Goal: Task Accomplishment & Management: Manage account settings

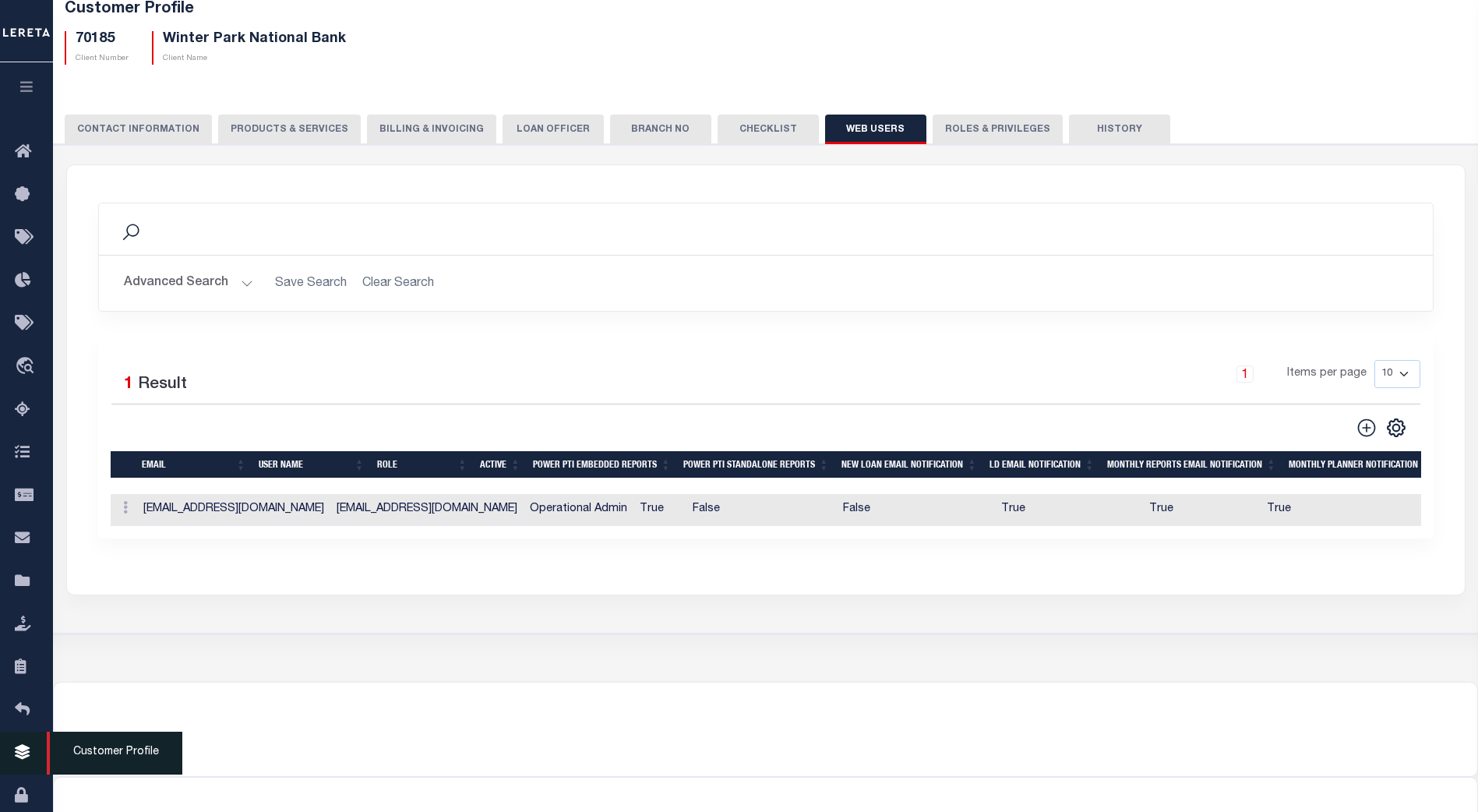
scroll to position [97, 0]
click at [123, 508] on icon at bounding box center [125, 507] width 5 height 13
click at [150, 559] on link "Edit" at bounding box center [153, 557] width 71 height 26
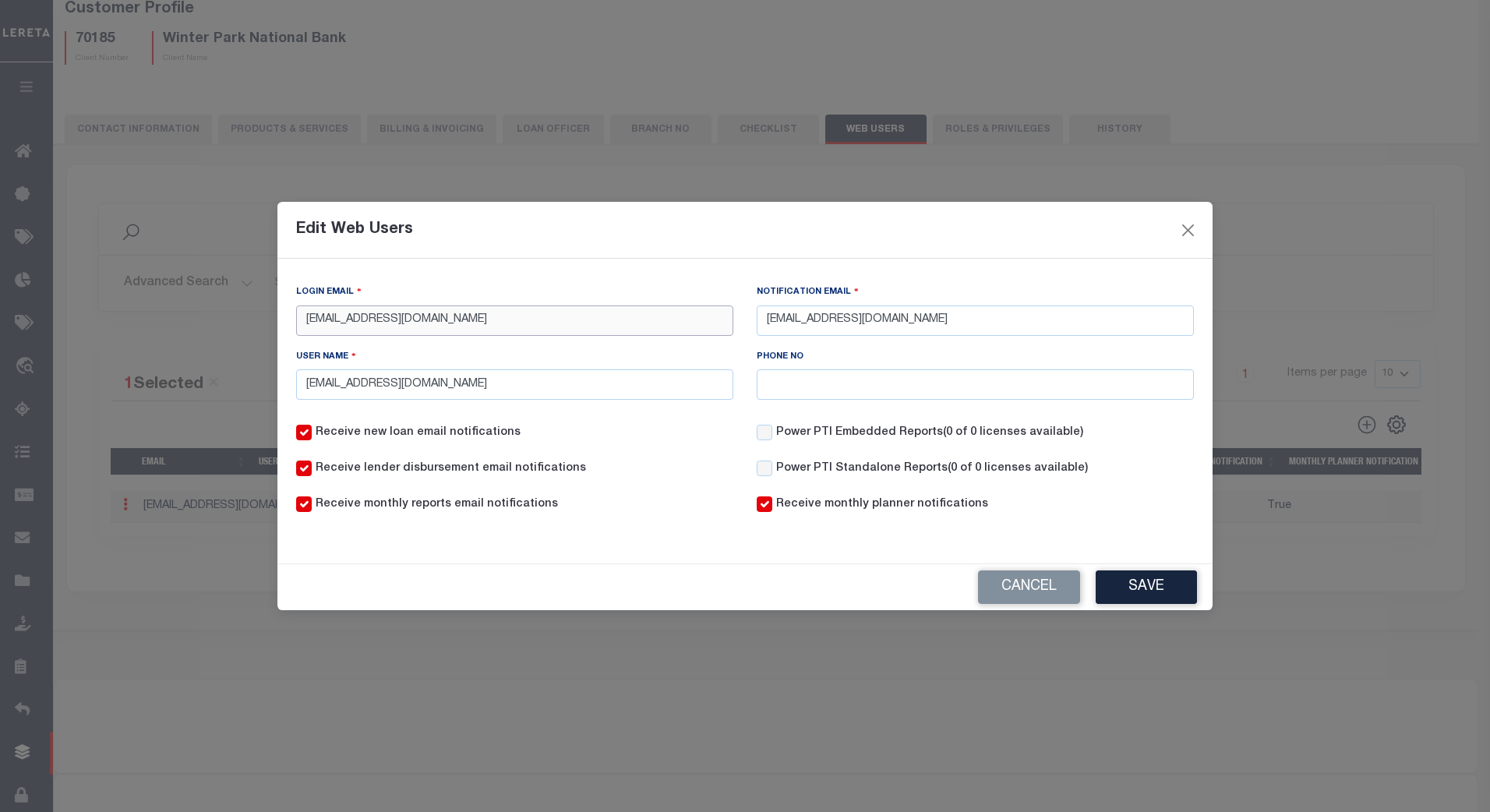
paste input "[PERSON_NAME][EMAIL_ADDRESS][PERSON_NAME][DOMAIN_NAME]"
type input "[PERSON_NAME][EMAIL_ADDRESS][PERSON_NAME][DOMAIN_NAME]"
click at [698, 382] on input "[EMAIL_ADDRESS][DOMAIN_NAME]" at bounding box center [514, 385] width 437 height 31
drag, startPoint x: 441, startPoint y: 388, endPoint x: 282, endPoint y: 393, distance: 159.1
click at [282, 393] on div "Login Email [PERSON_NAME][EMAIL_ADDRESS][PERSON_NAME][DOMAIN_NAME] Notification…" at bounding box center [745, 405] width 935 height 292
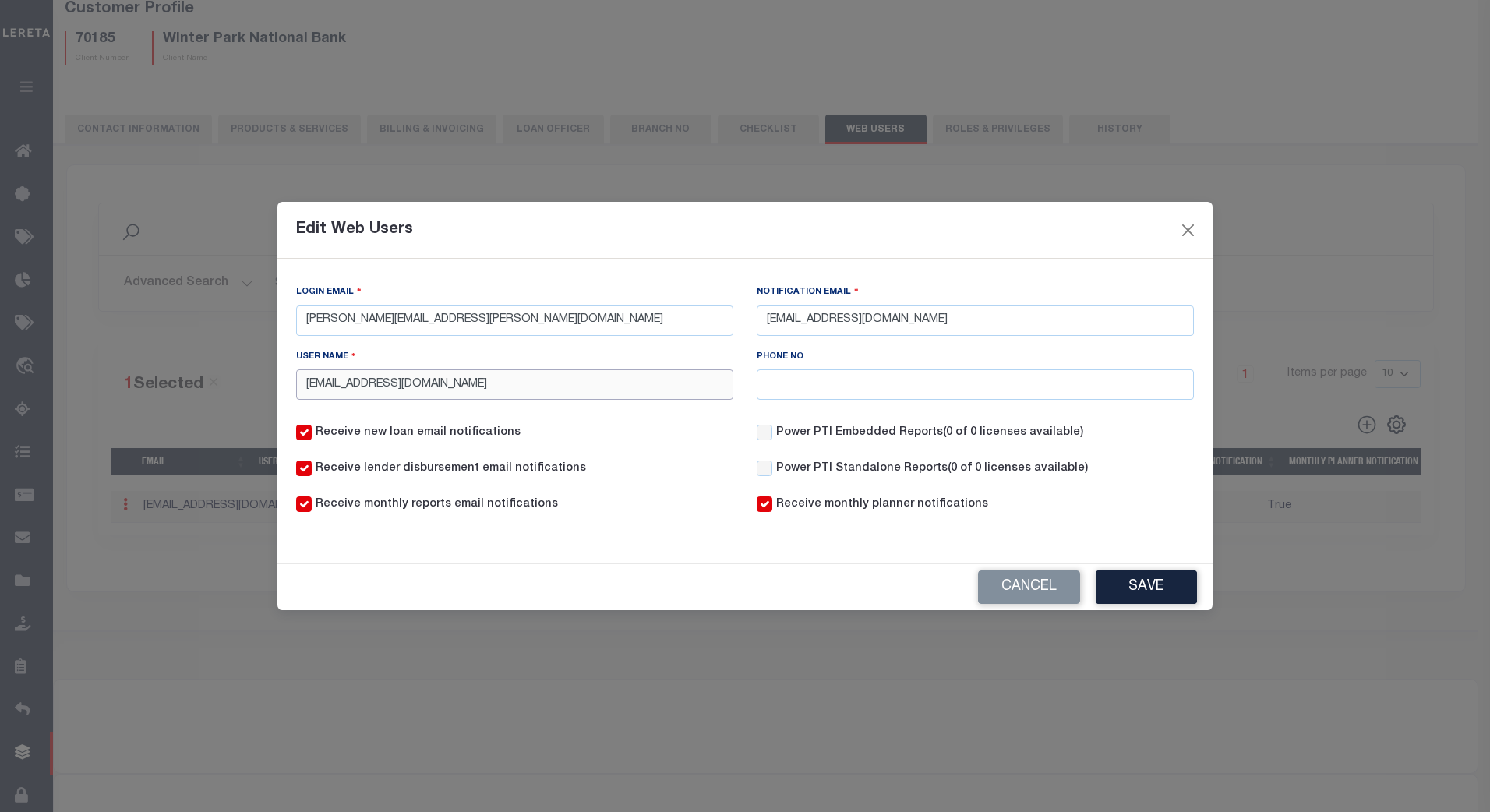
drag, startPoint x: 462, startPoint y: 388, endPoint x: 295, endPoint y: 395, distance: 167.1
click at [295, 395] on div "User Name [PERSON_NAME][EMAIL_ADDRESS][DOMAIN_NAME]" at bounding box center [514, 379] width 461 height 64
paste input "[PERSON_NAME]"
type input "[PERSON_NAME]"
click at [766, 437] on input "Power PTI Embedded Reports (0 of 0 licenses available)" at bounding box center [763, 432] width 15 height 15
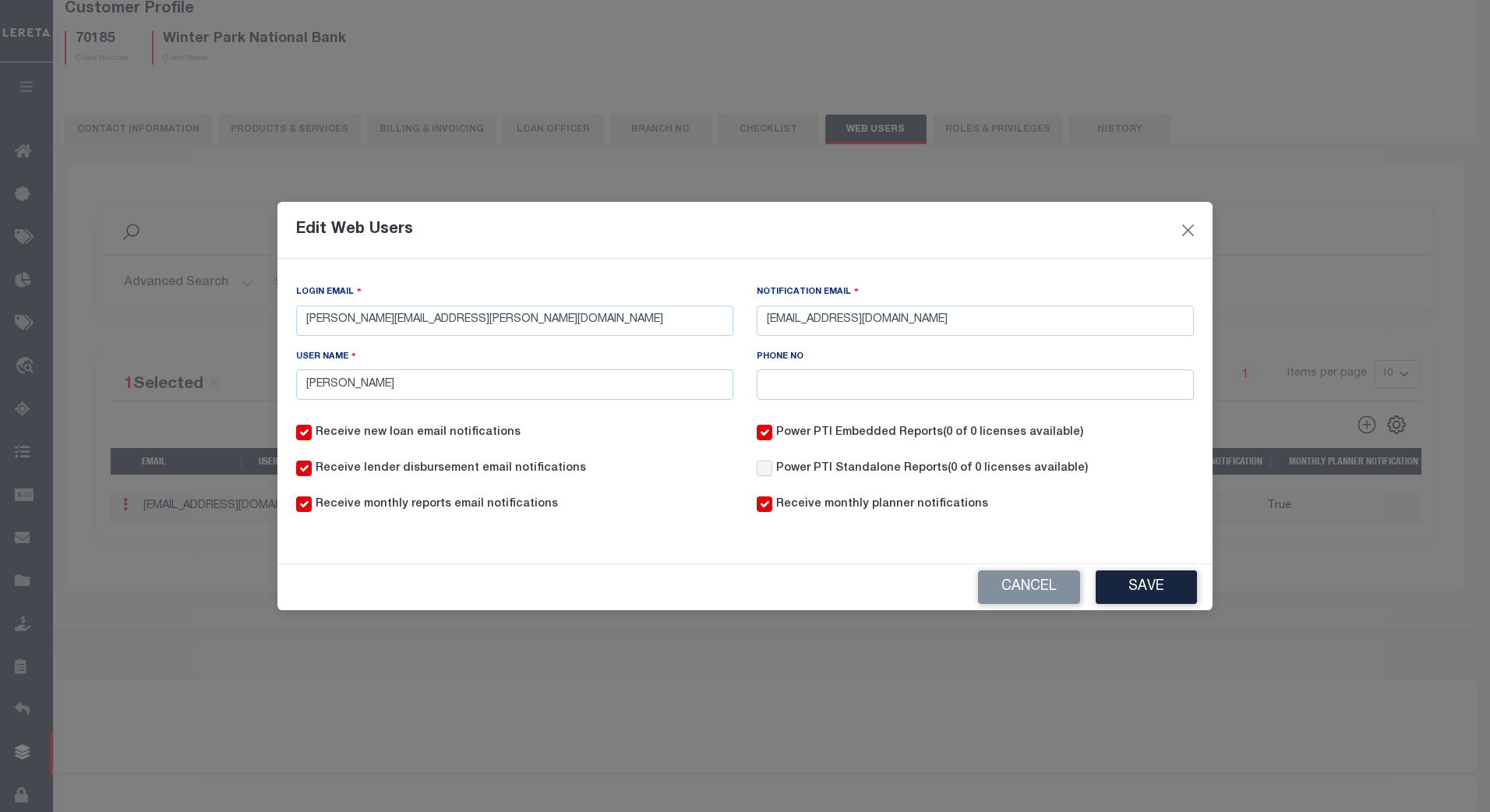
click at [1150, 589] on button "Save" at bounding box center [1146, 587] width 101 height 33
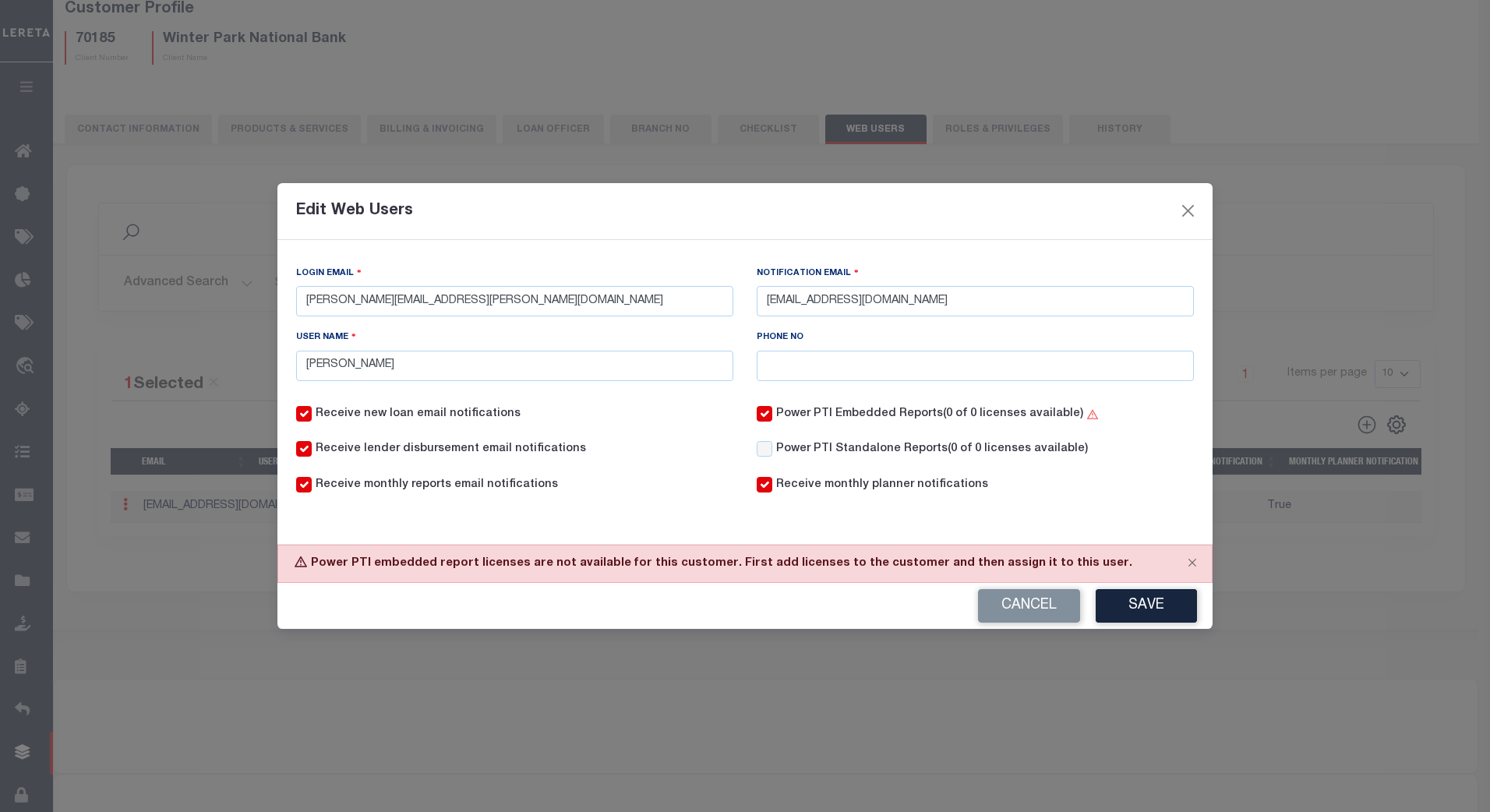
click at [766, 416] on input "Power PTI Embedded Reports (0 of 0 licenses available)" at bounding box center [763, 413] width 15 height 15
checkbox input "false"
click at [1168, 613] on button "Save" at bounding box center [1146, 605] width 101 height 33
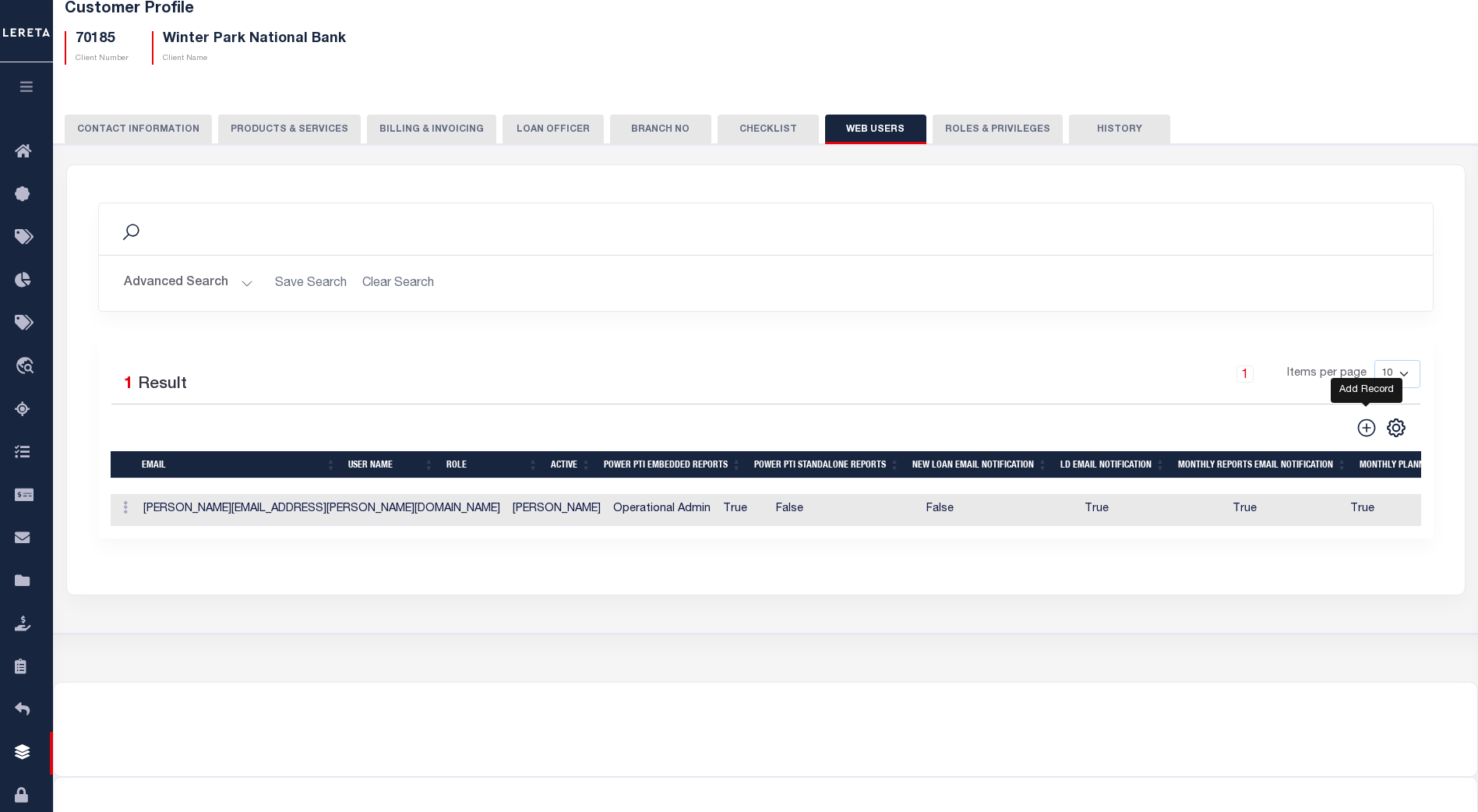
click at [1368, 424] on icon at bounding box center [1366, 427] width 20 height 20
checkbox input "false"
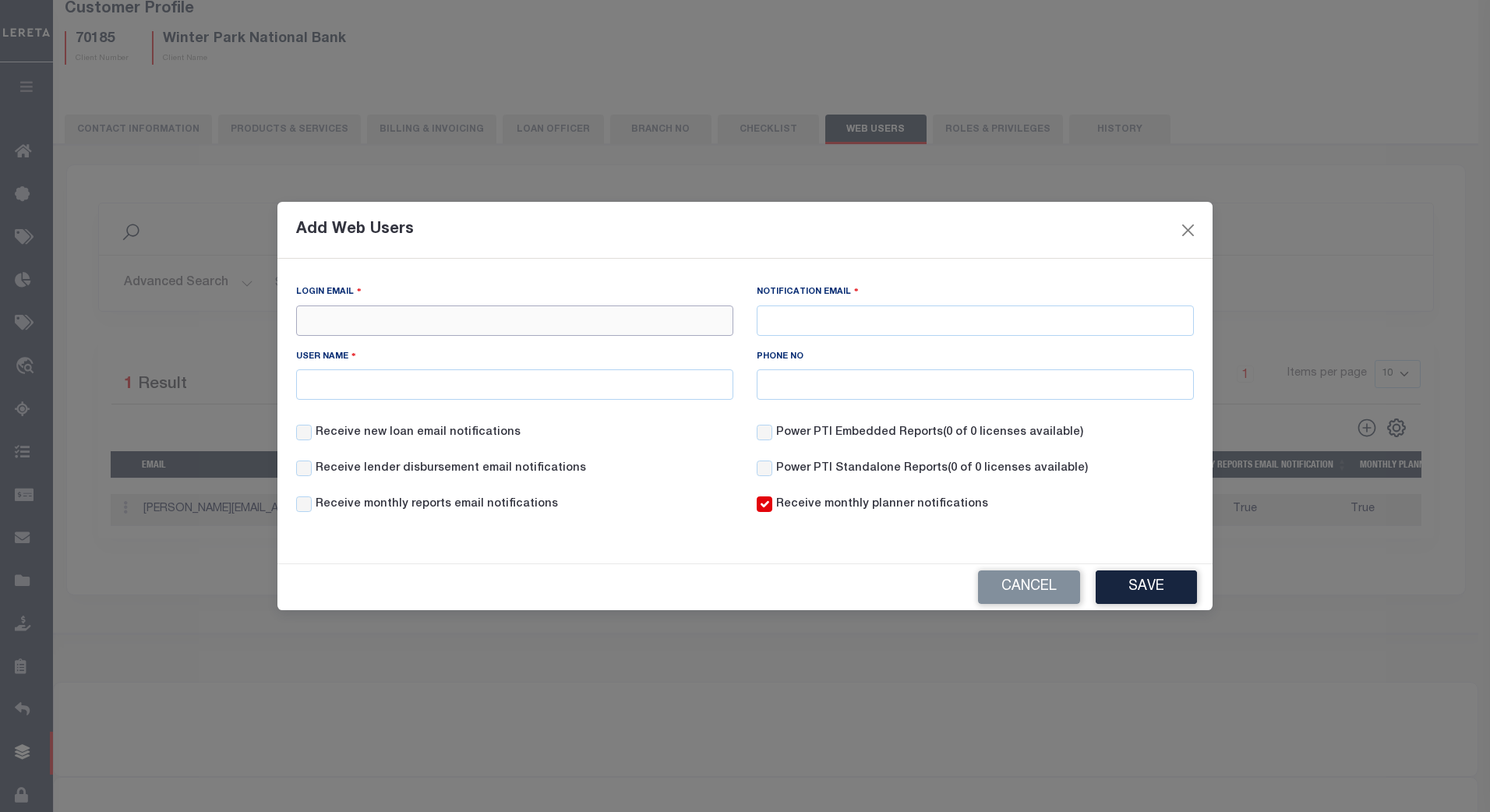
click at [363, 321] on input "Login Email" at bounding box center [514, 321] width 437 height 31
paste input "[PERSON_NAME][EMAIL_ADDRESS][PERSON_NAME][DOMAIN_NAME]"
type input "[PERSON_NAME][EMAIL_ADDRESS][PERSON_NAME][DOMAIN_NAME]"
click at [843, 324] on input "Notification Email" at bounding box center [974, 321] width 437 height 31
click at [348, 381] on input "User Name" at bounding box center [514, 385] width 437 height 31
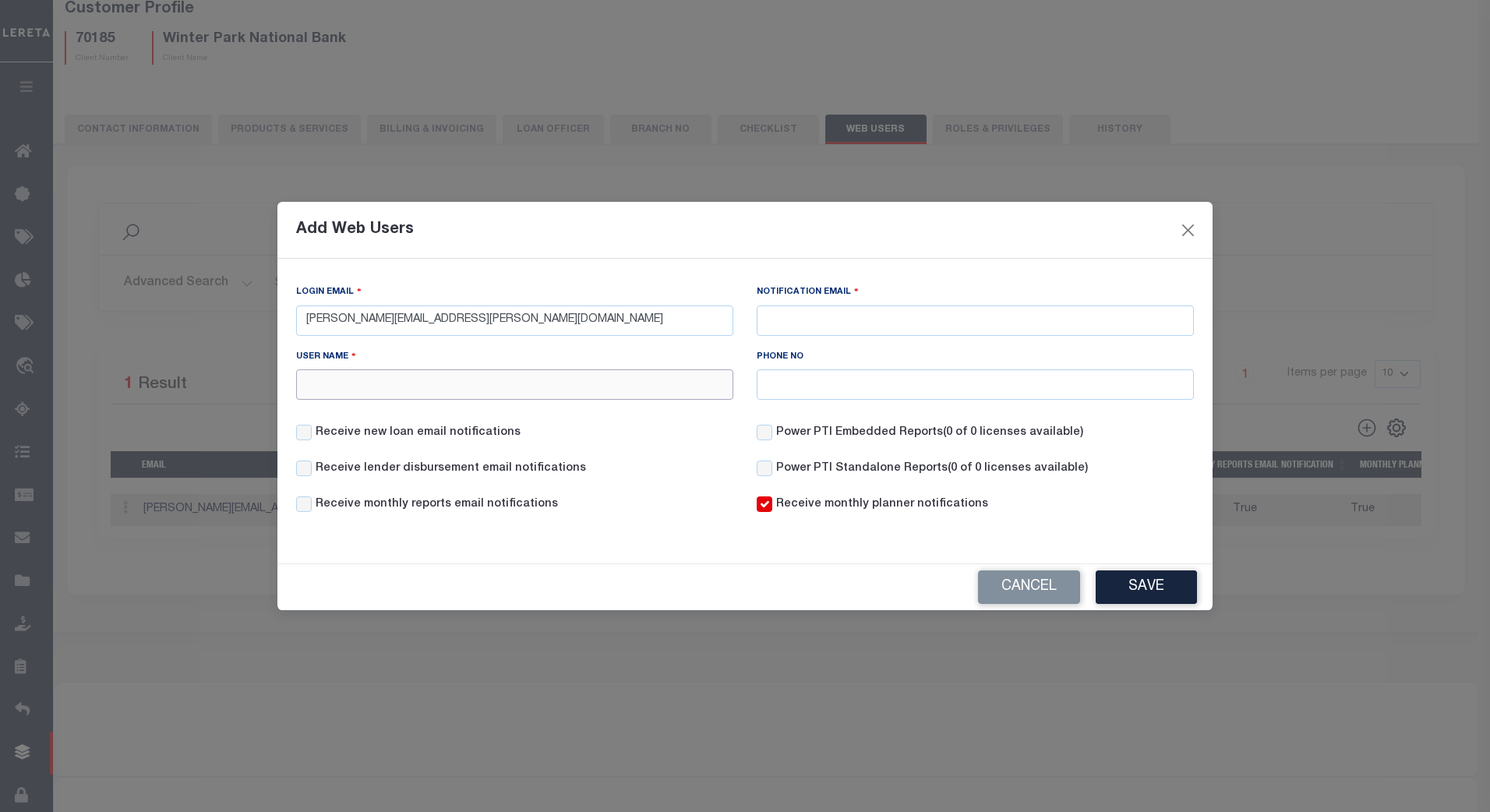
paste input "[PERSON_NAME]"
type input "[PERSON_NAME]"
click at [796, 324] on input "Notification Email" at bounding box center [974, 321] width 437 height 31
paste input "[EMAIL_ADDRESS][DOMAIN_NAME]"
type input "[EMAIL_ADDRESS][DOMAIN_NAME]"
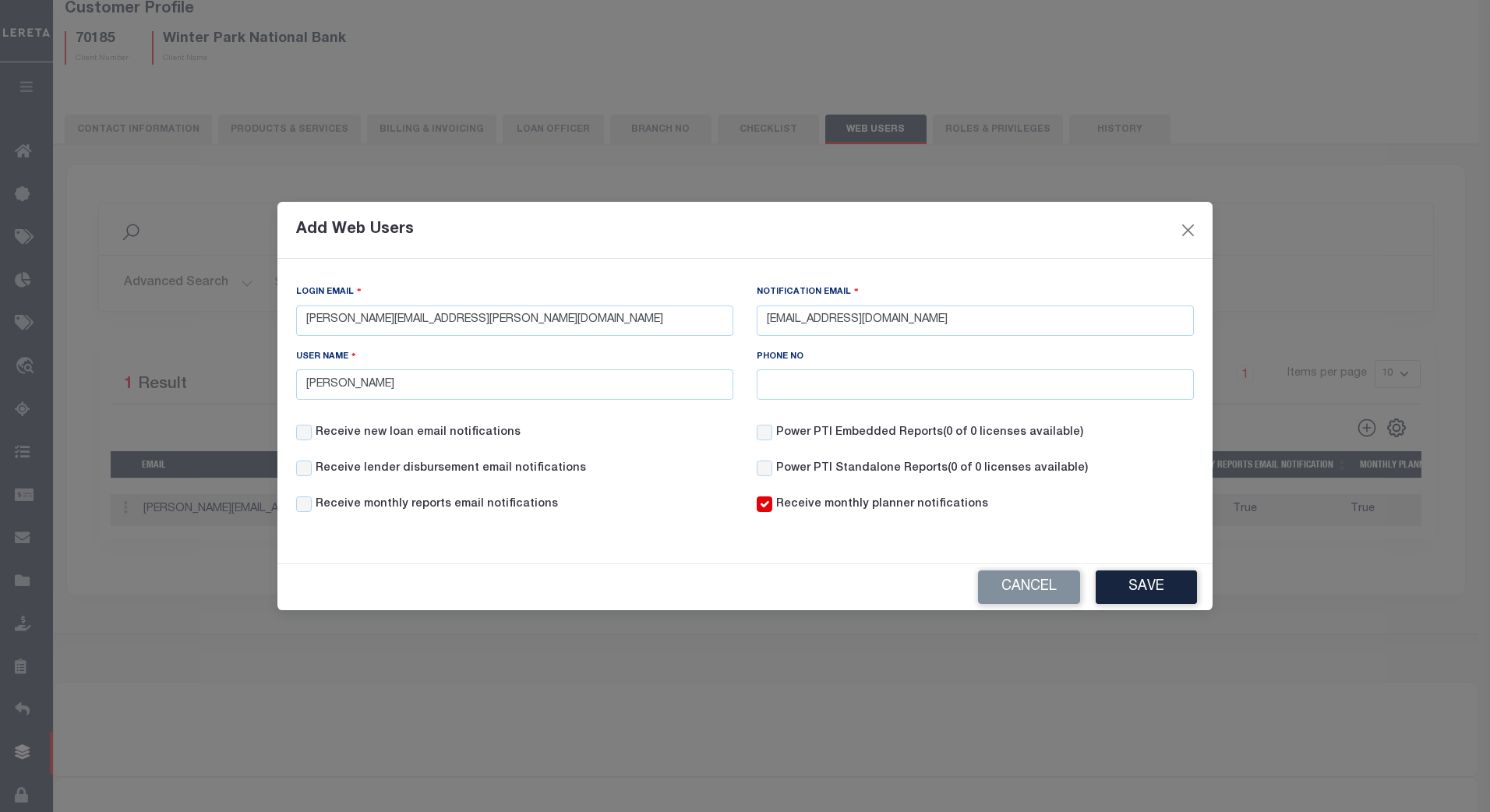
drag, startPoint x: 588, startPoint y: 436, endPoint x: 488, endPoint y: 442, distance: 100.2
click at [581, 439] on div "Receive new loan email notifications" at bounding box center [514, 442] width 461 height 36
click at [306, 439] on input "Receive new loan email notifications" at bounding box center [303, 432] width 15 height 15
checkbox input "true"
click at [310, 468] on input "Receive lender disbursement email notifications" at bounding box center [303, 468] width 15 height 15
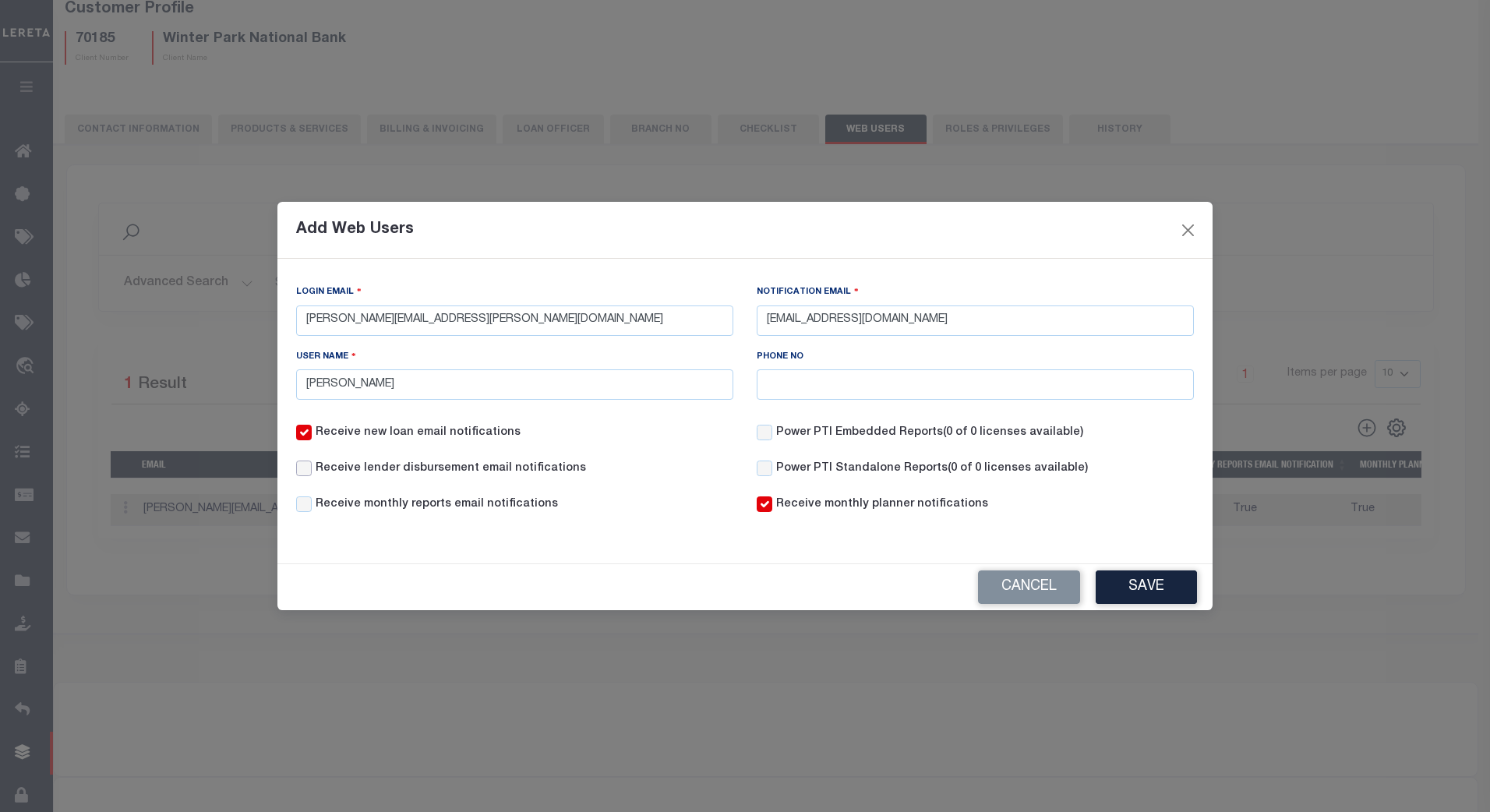
checkbox input "true"
click at [1146, 583] on button "Save" at bounding box center [1146, 587] width 101 height 33
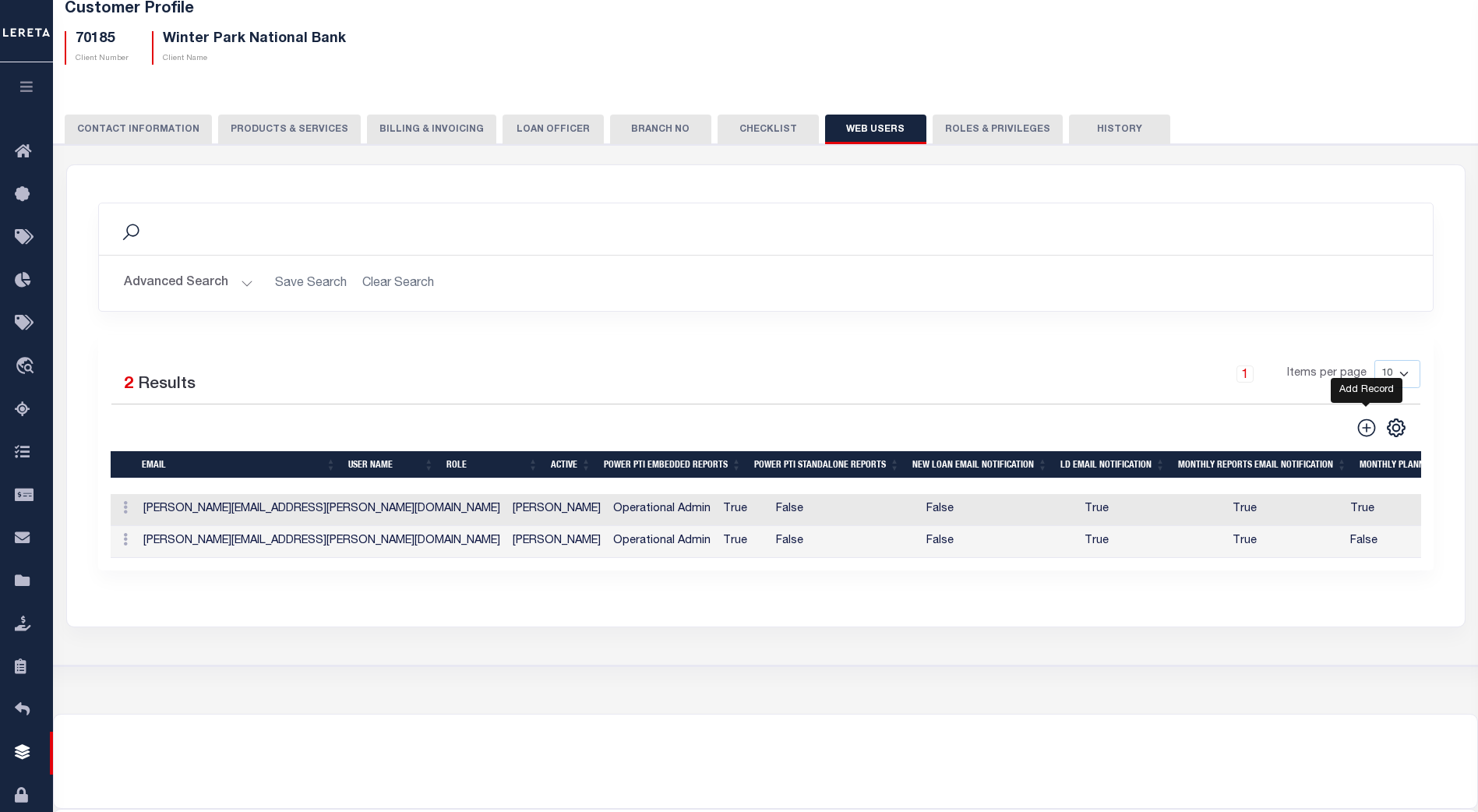
click at [1364, 428] on icon at bounding box center [1366, 427] width 20 height 20
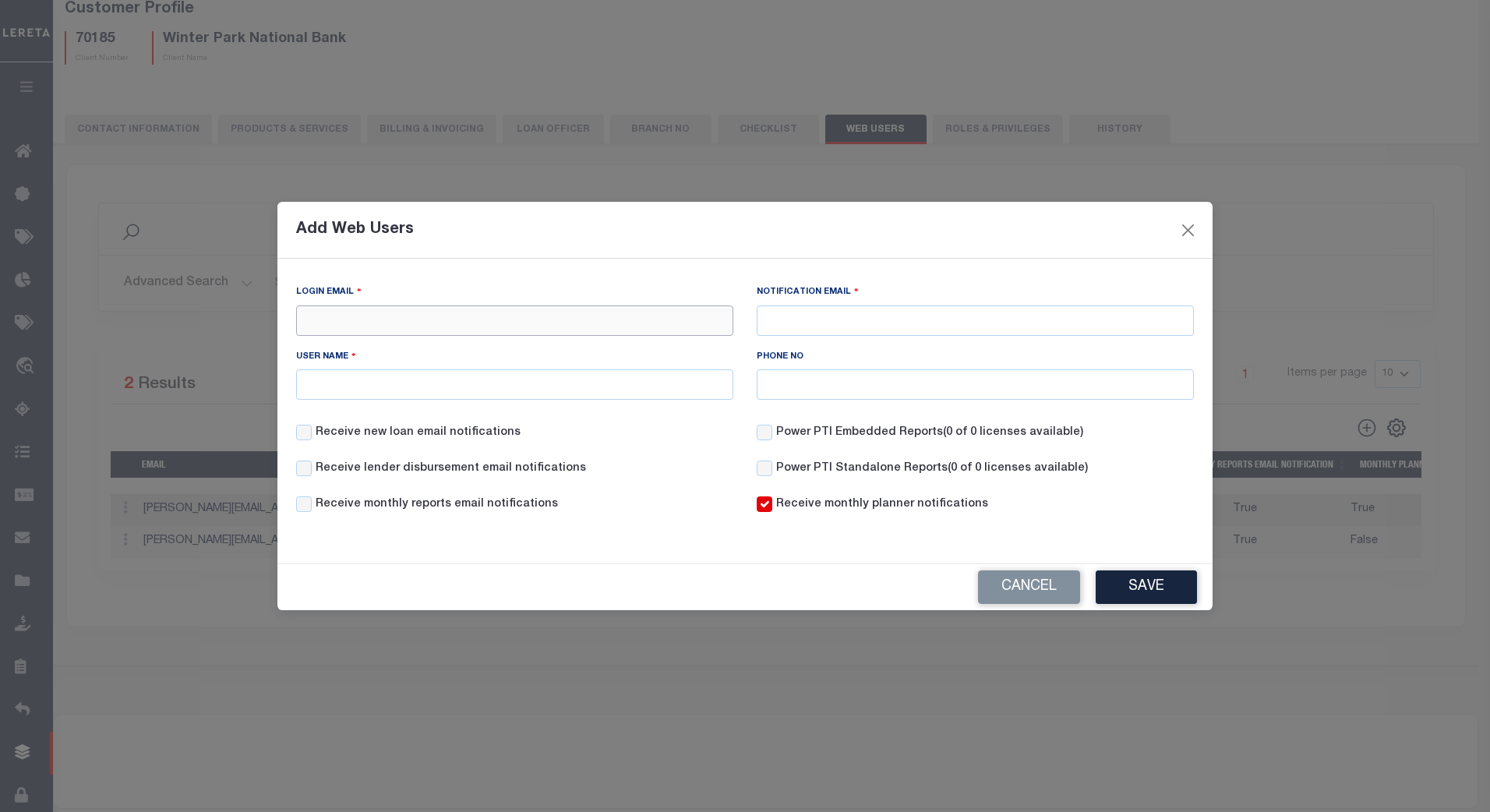
click at [339, 322] on input "Login Email" at bounding box center [514, 321] width 437 height 31
paste input "[PERSON_NAME][EMAIL_ADDRESS][PERSON_NAME][DOMAIN_NAME]"
type input "[PERSON_NAME][EMAIL_ADDRESS][PERSON_NAME][DOMAIN_NAME]"
click at [820, 316] on input "Notification Email" at bounding box center [974, 321] width 437 height 31
click at [810, 318] on input "Notification Email" at bounding box center [974, 321] width 437 height 31
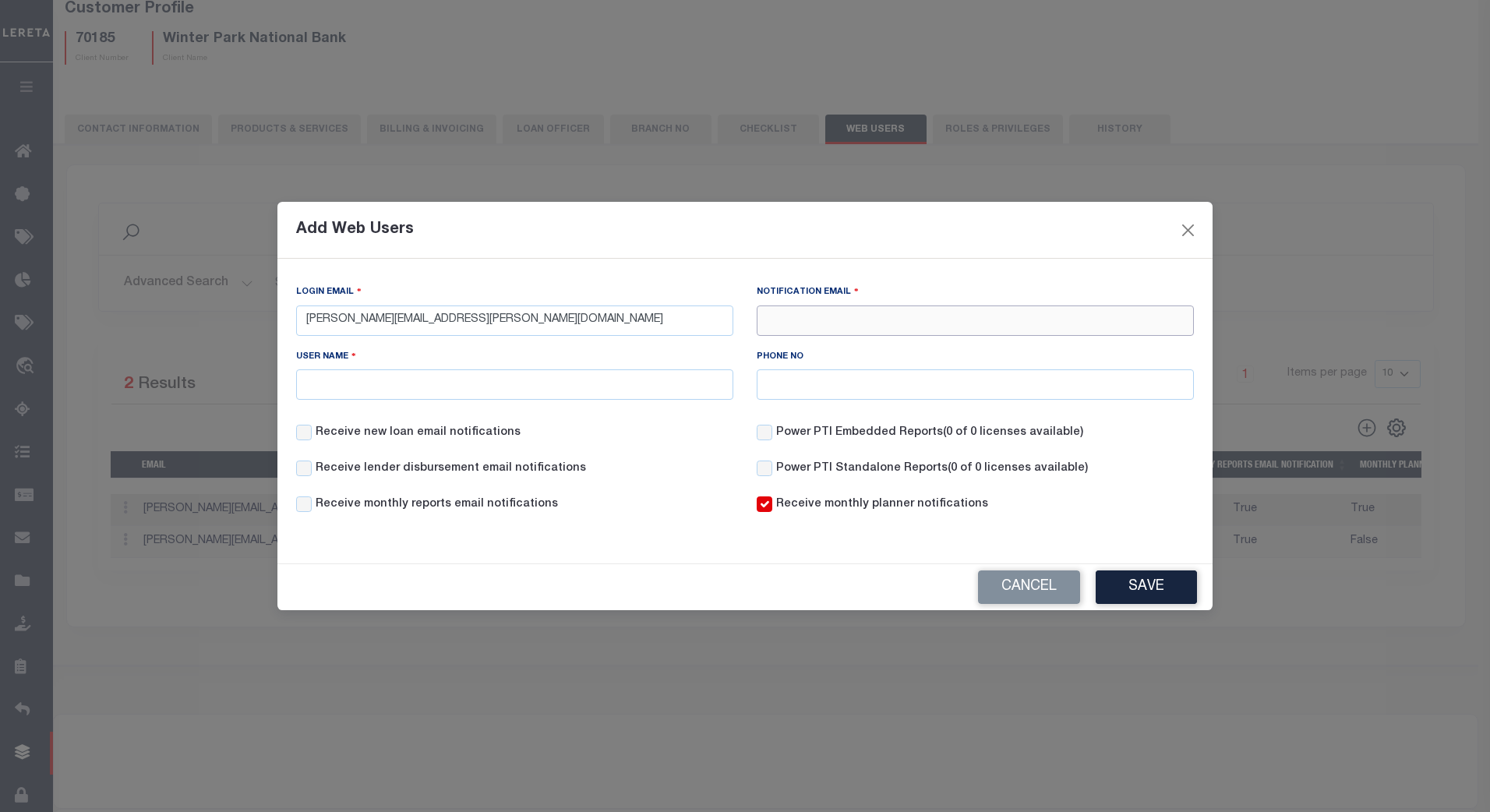
paste input "[EMAIL_ADDRESS][DOMAIN_NAME]"
type input "[EMAIL_ADDRESS][DOMAIN_NAME]"
drag, startPoint x: 528, startPoint y: 377, endPoint x: 606, endPoint y: 392, distance: 79.4
click at [527, 379] on input "User Name" at bounding box center [514, 385] width 437 height 31
click at [310, 381] on input "User Name" at bounding box center [514, 385] width 437 height 31
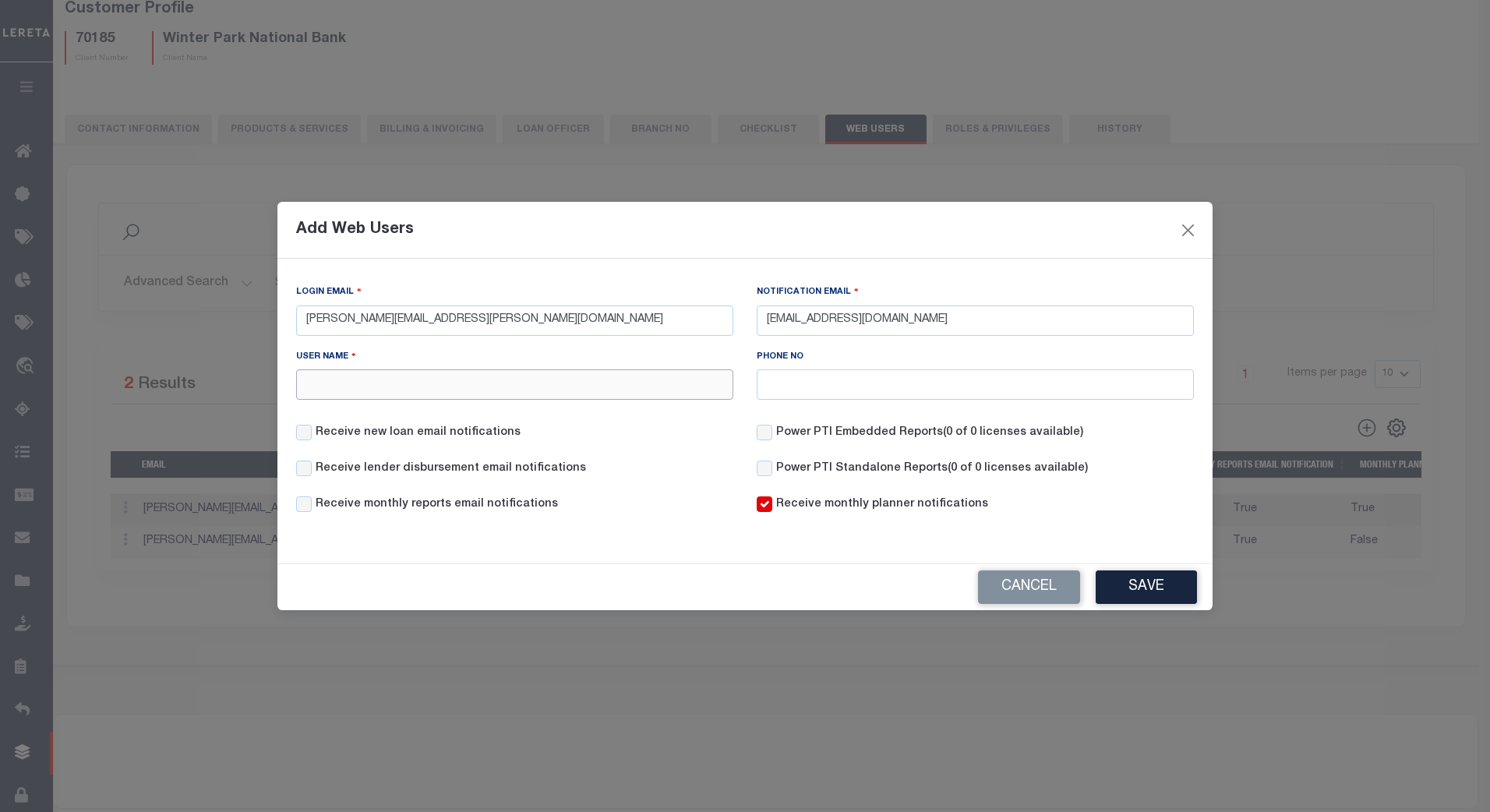
paste input "[PERSON_NAME]"
type input "[PERSON_NAME]"
click at [315, 436] on label "Receive new loan email notifications" at bounding box center [417, 433] width 205 height 17
click at [312, 436] on input "Receive new loan email notifications" at bounding box center [303, 432] width 15 height 15
checkbox input "true"
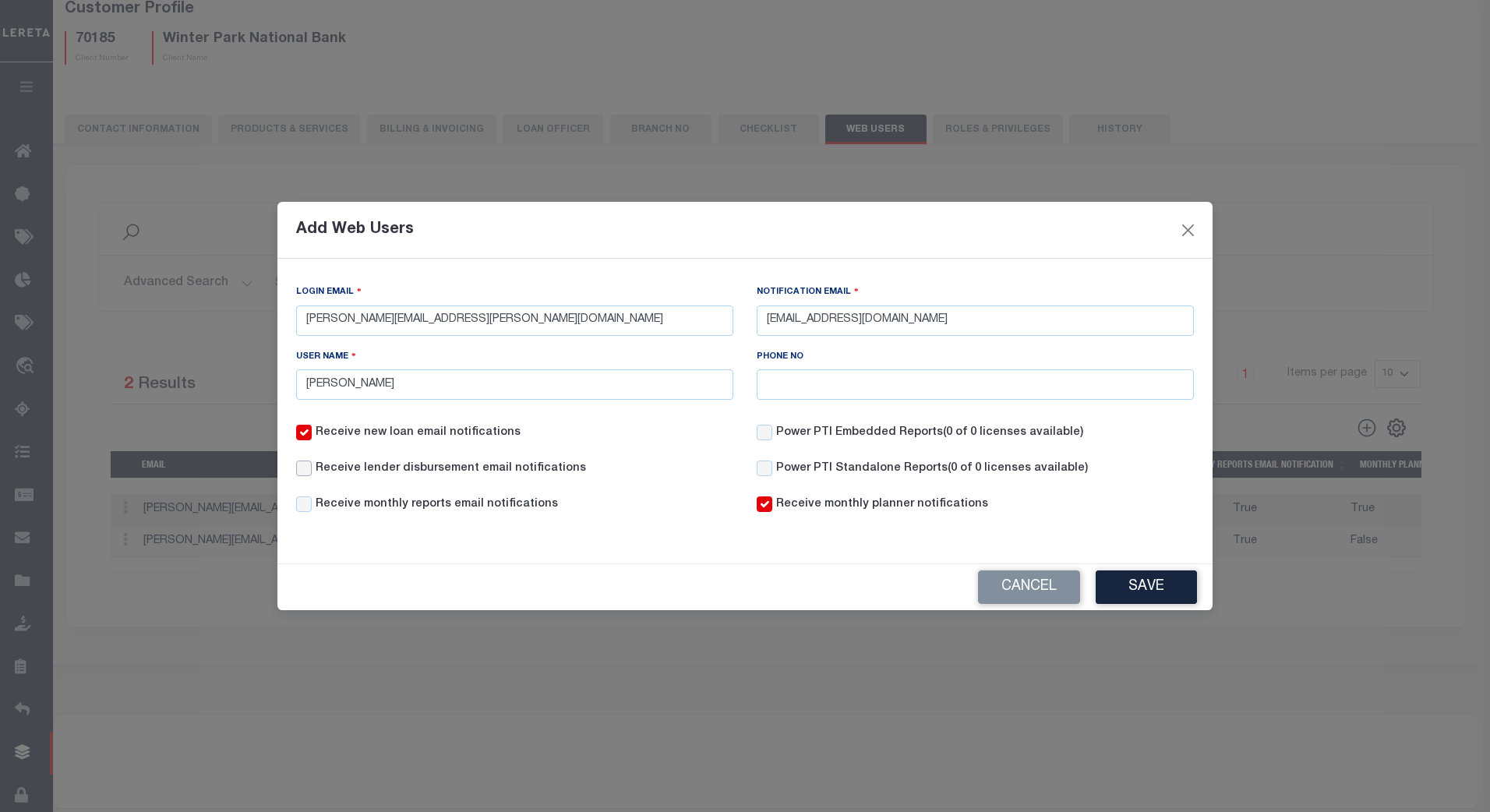
click at [306, 473] on input "Receive lender disbursement email notifications" at bounding box center [303, 468] width 15 height 15
checkbox input "true"
click at [1163, 583] on button "Save" at bounding box center [1146, 587] width 101 height 33
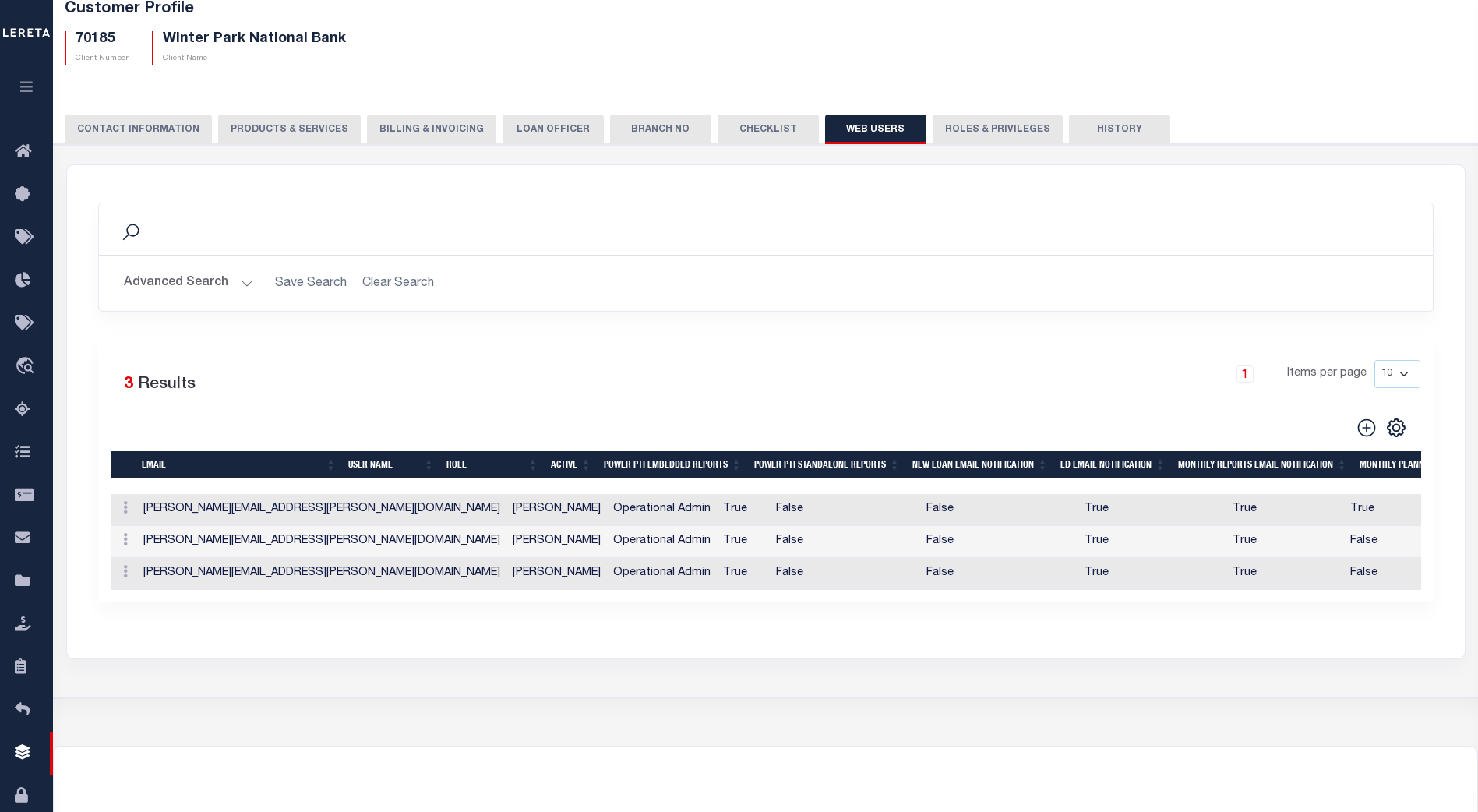
click at [130, 125] on button "CONTACT INFORMATION" at bounding box center [138, 129] width 147 height 30
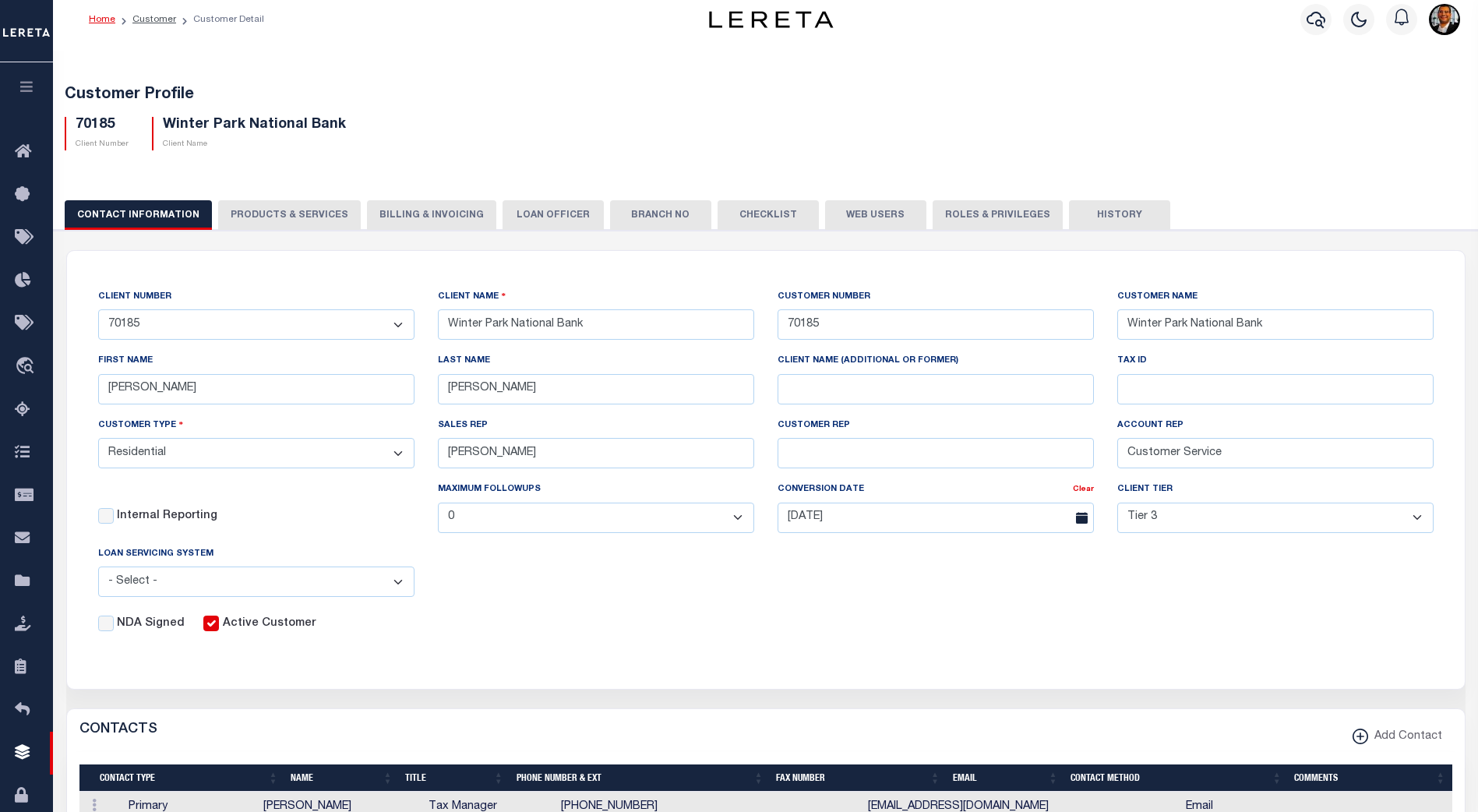
scroll to position [0, 0]
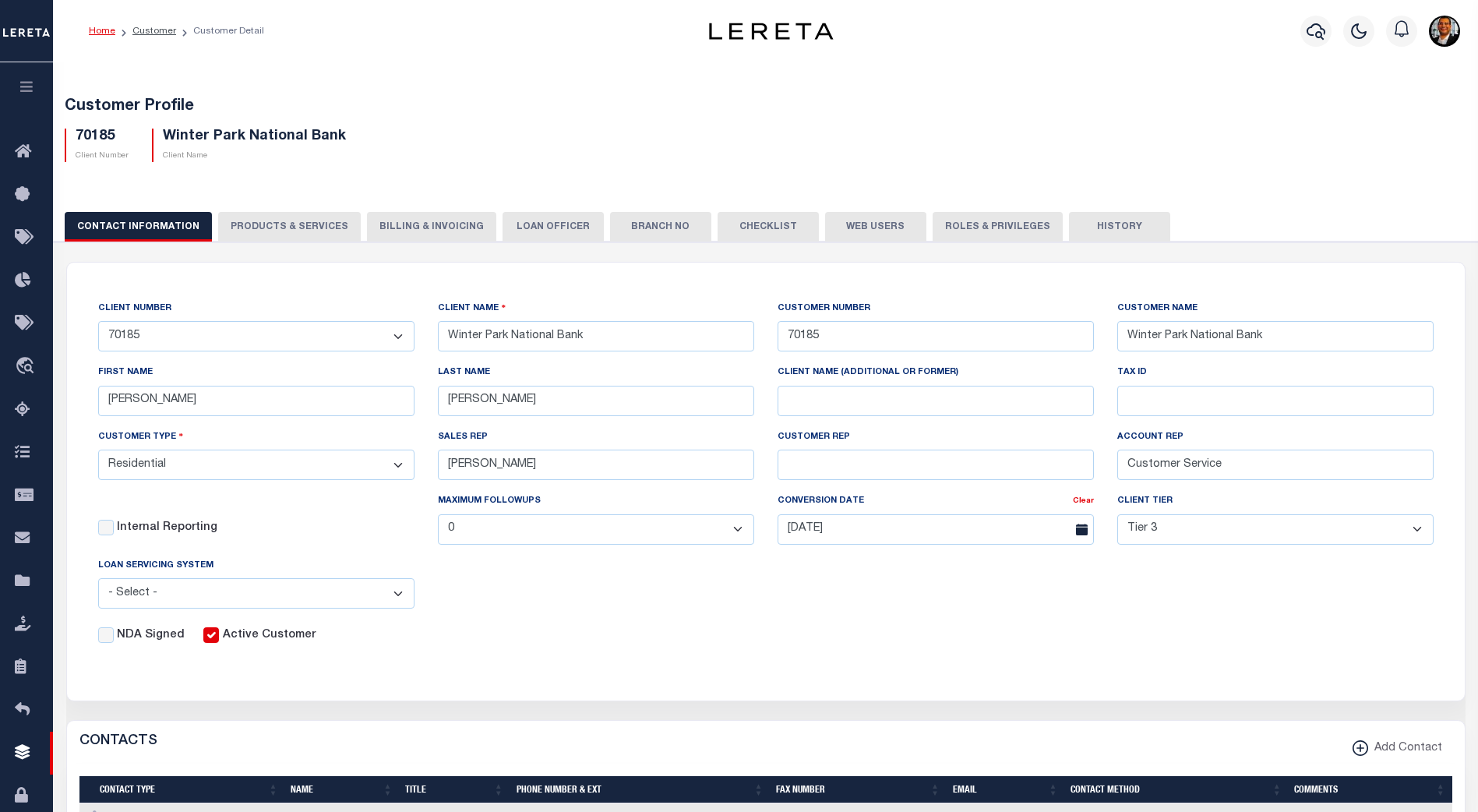
click at [861, 222] on button "Web Users" at bounding box center [875, 226] width 101 height 30
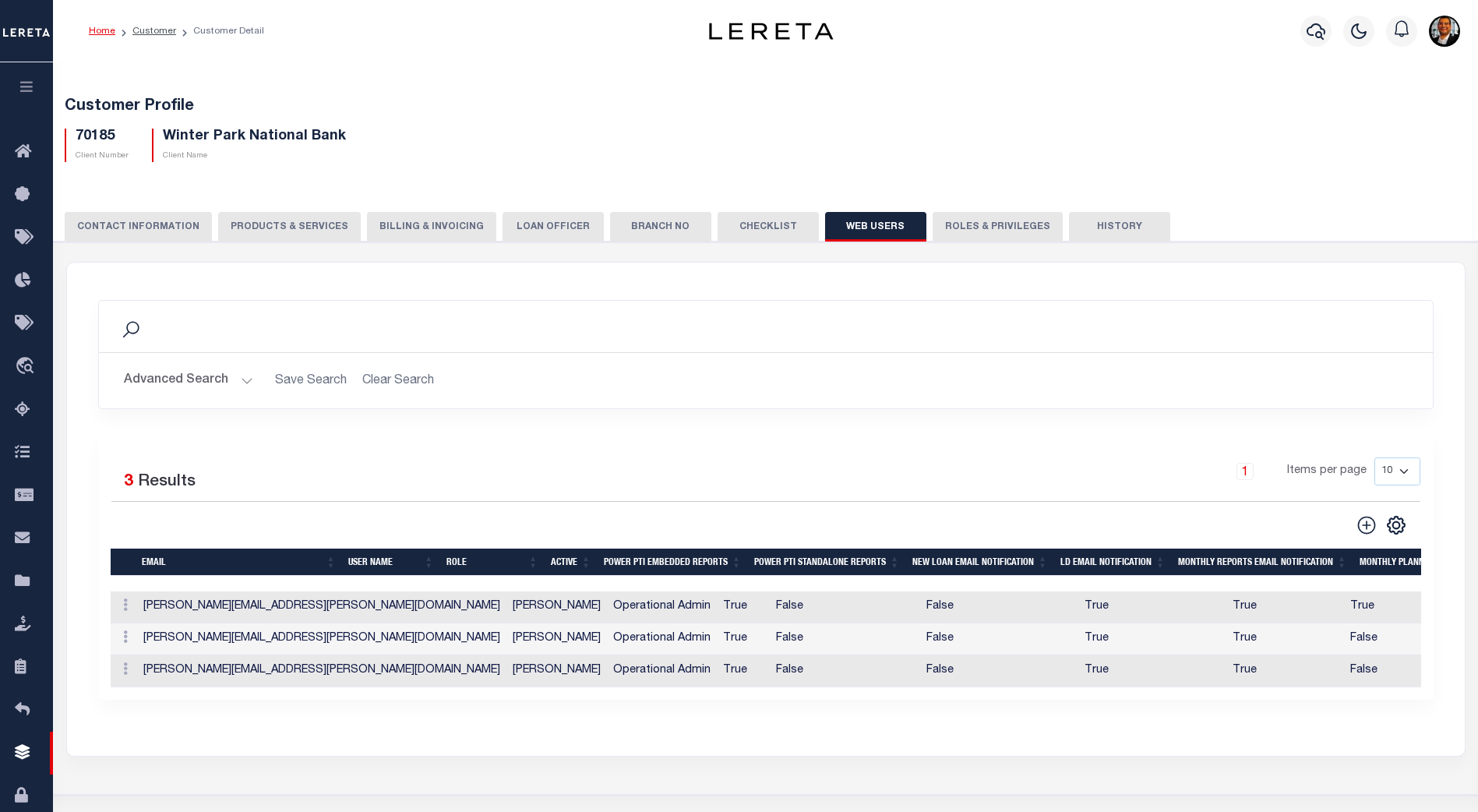
click at [145, 225] on button "CONTACT INFORMATION" at bounding box center [138, 226] width 147 height 30
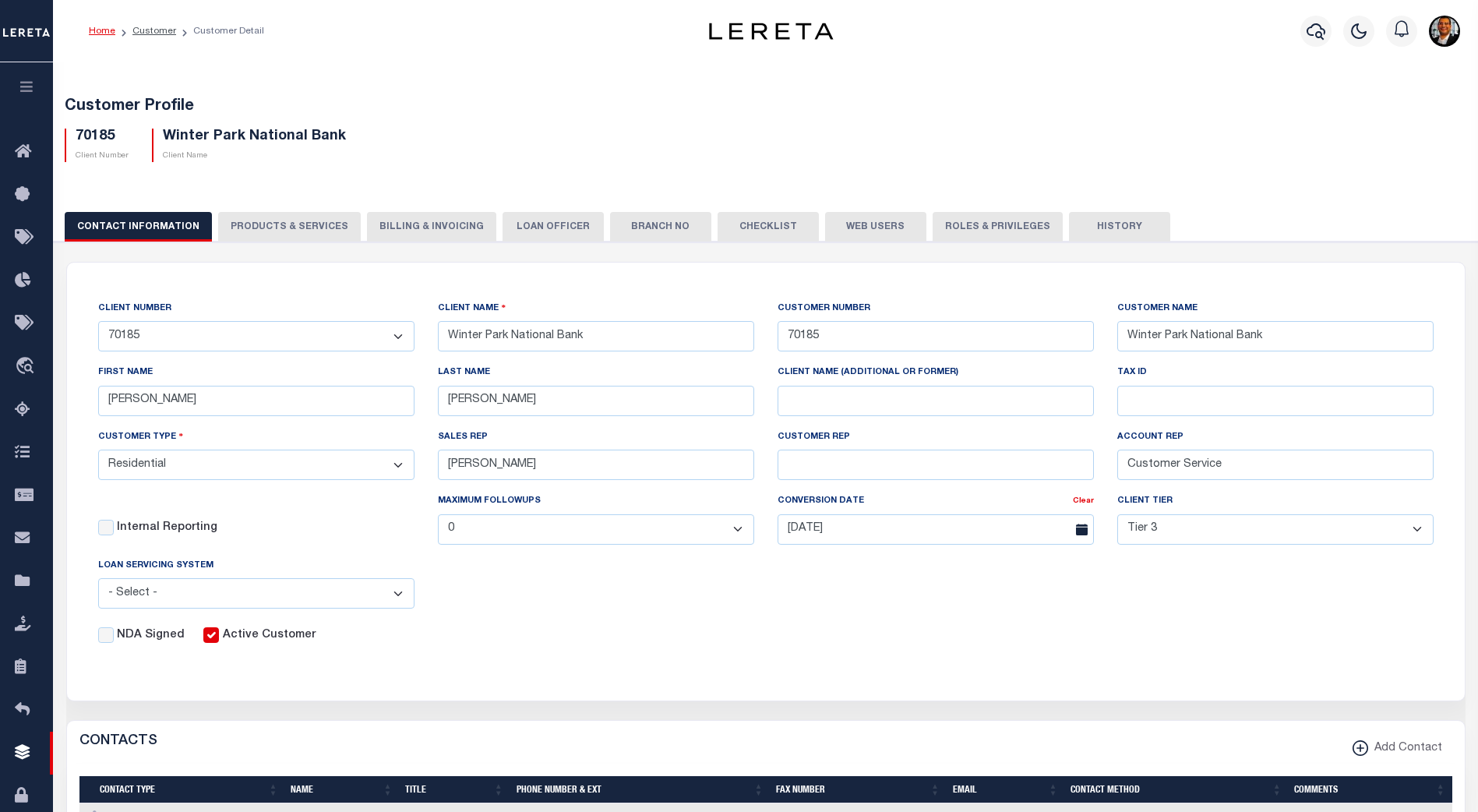
click at [853, 224] on button "Web Users" at bounding box center [875, 226] width 101 height 30
